Goal: Information Seeking & Learning: Find specific fact

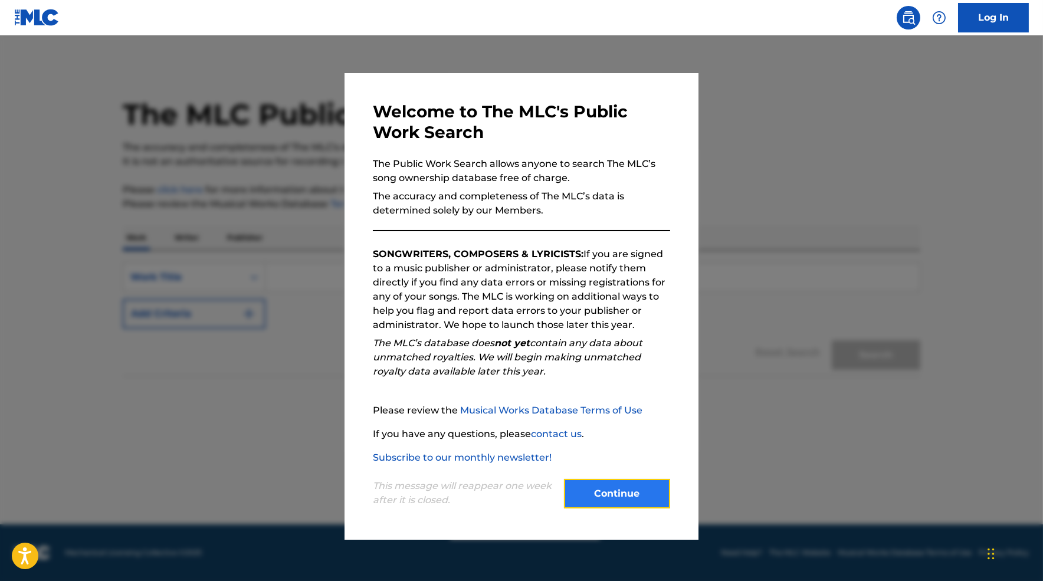
click at [641, 500] on button "Continue" at bounding box center [617, 494] width 106 height 30
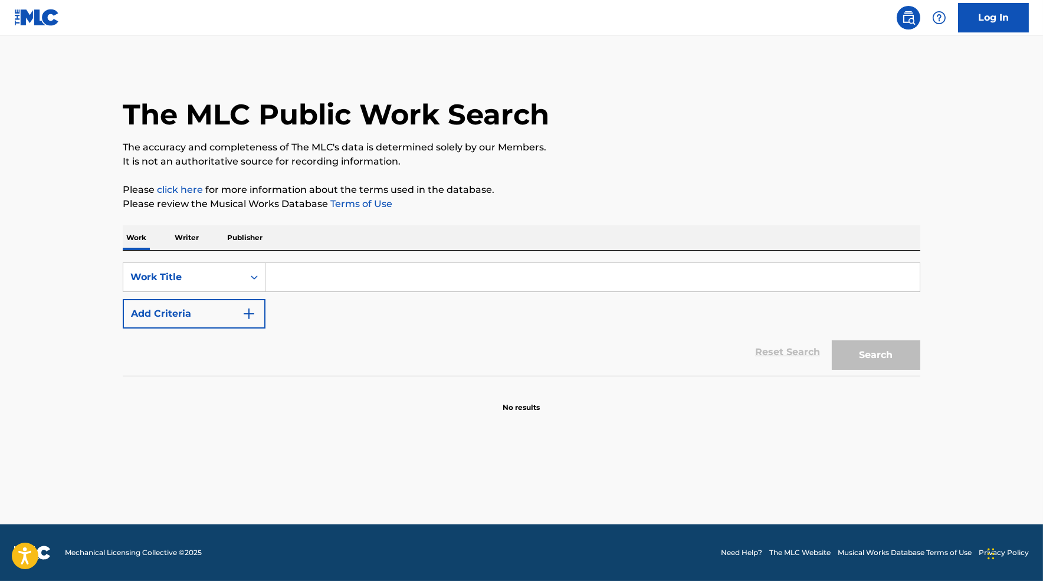
click at [431, 286] on input "Search Form" at bounding box center [593, 277] width 654 height 28
type input "o"
type input "n"
type input "N"
type input "RCA"
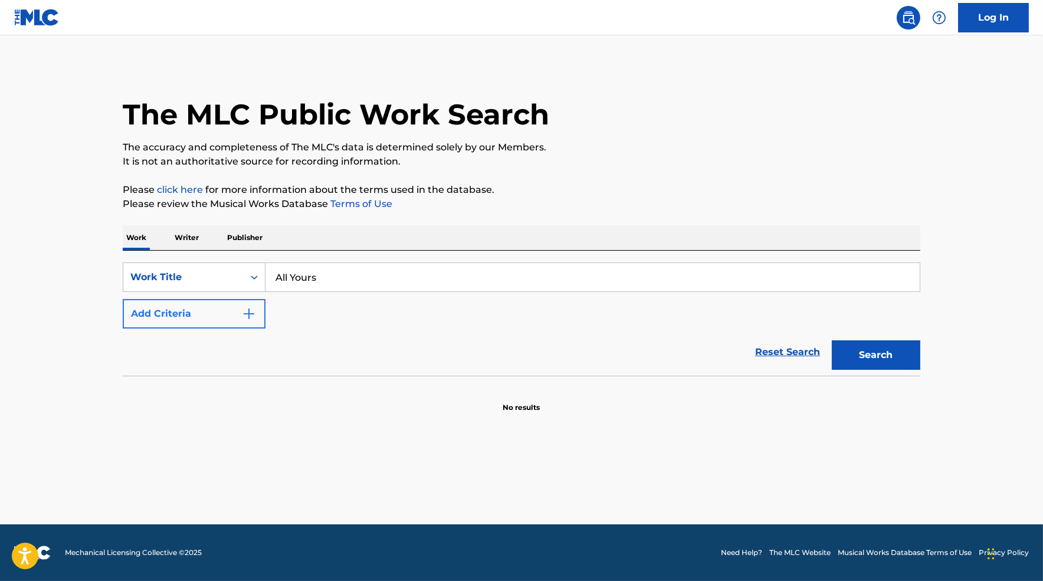
type input "All Yours"
click at [242, 319] on img "Search Form" at bounding box center [249, 314] width 14 height 14
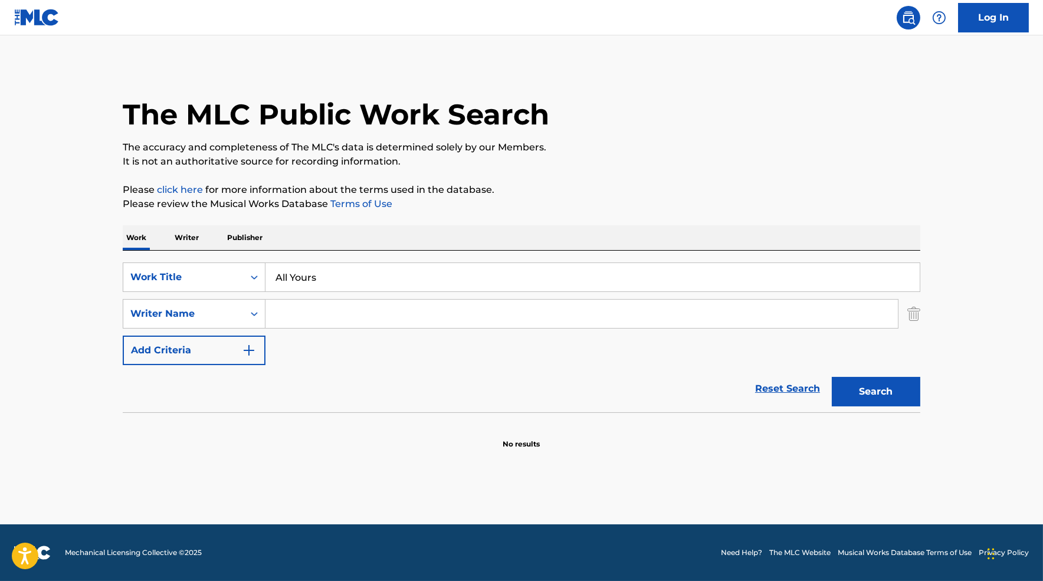
click at [318, 314] on input "Search Form" at bounding box center [582, 314] width 632 height 28
click at [832, 377] on button "Search" at bounding box center [876, 392] width 89 height 30
click at [332, 314] on input "[PERSON_NAME]" at bounding box center [582, 314] width 632 height 28
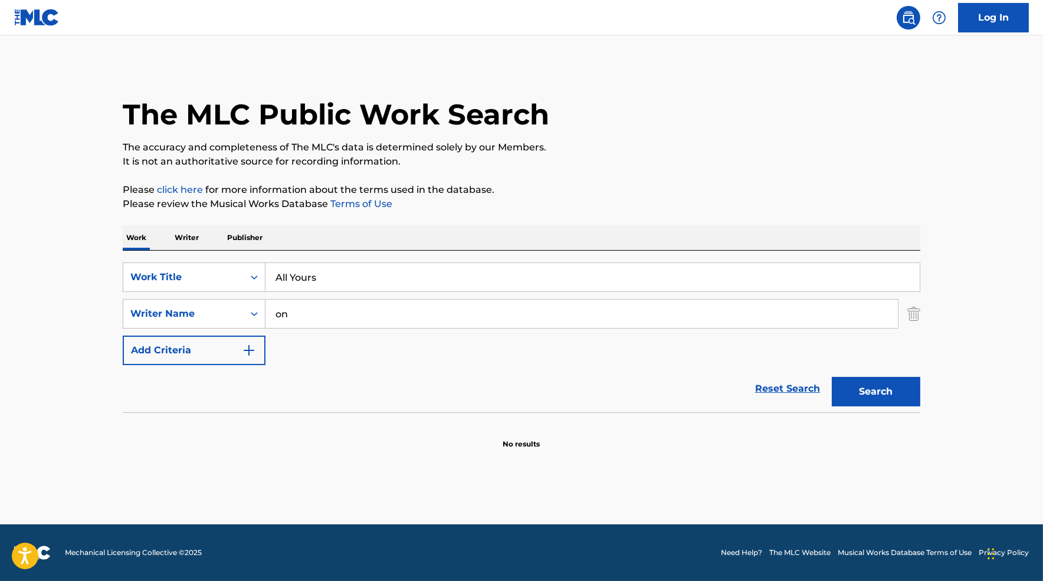
type input "o"
type input "Normani"
click at [832, 377] on button "Search" at bounding box center [876, 392] width 89 height 30
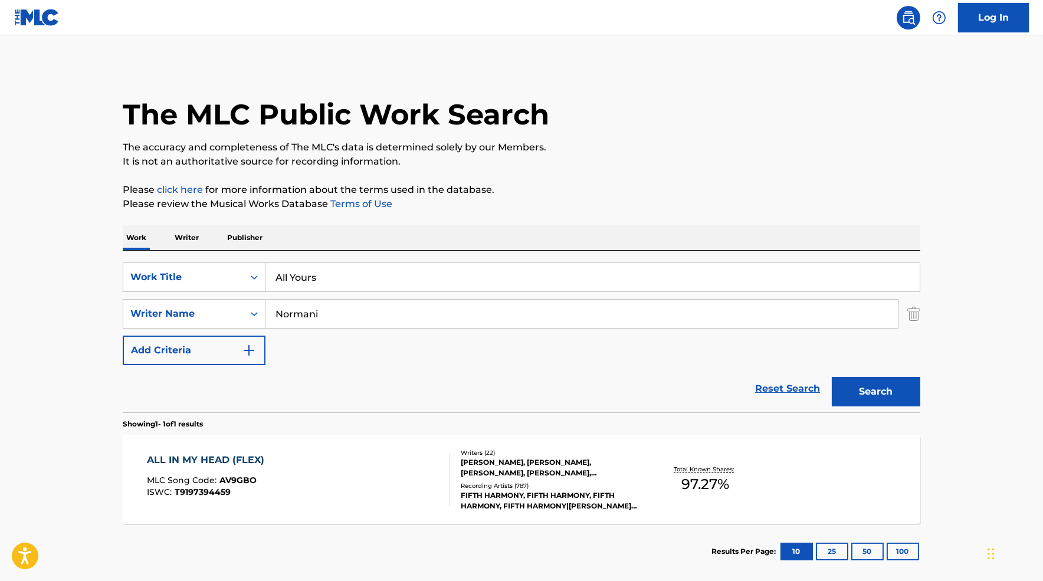
click at [325, 486] on div "ALL IN MY HEAD (FLEX) MLC Song Code : AV9GBO ISWC : T9197394459" at bounding box center [298, 479] width 303 height 53
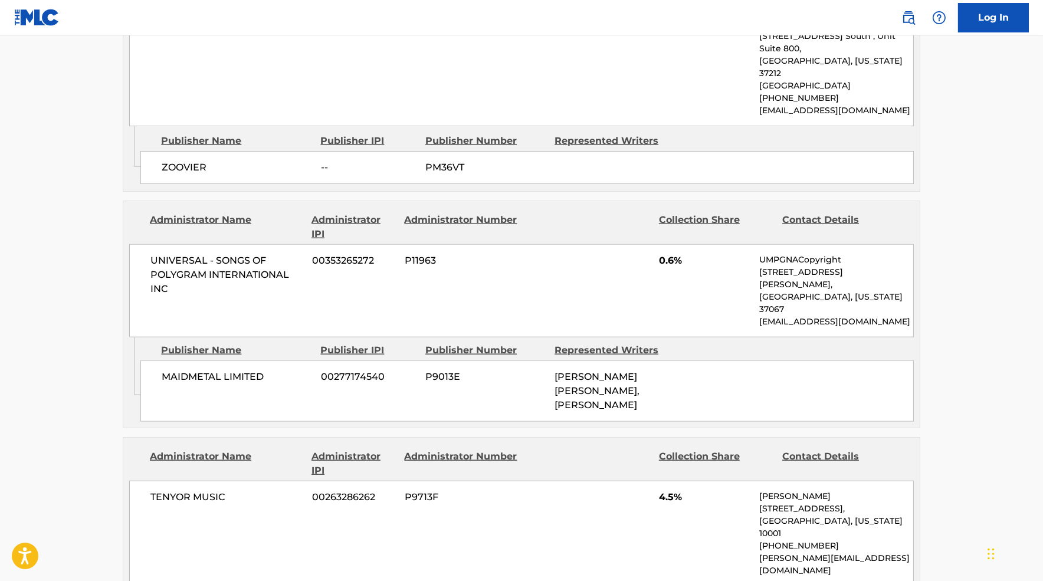
scroll to position [2374, 0]
